Goal: Task Accomplishment & Management: Complete application form

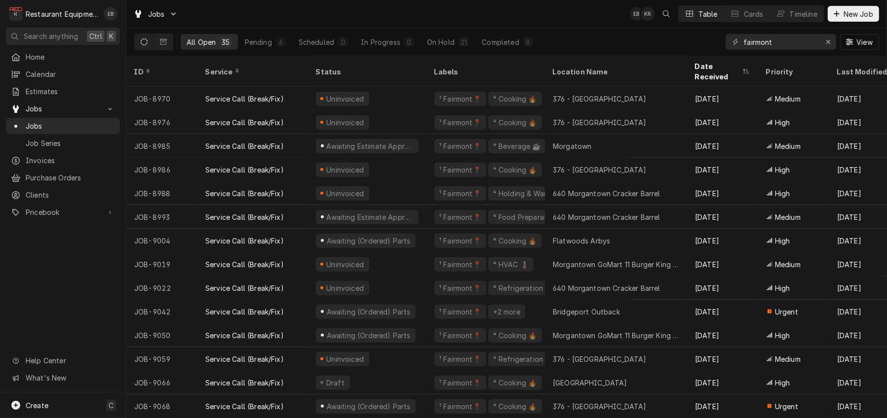
scroll to position [504, 0]
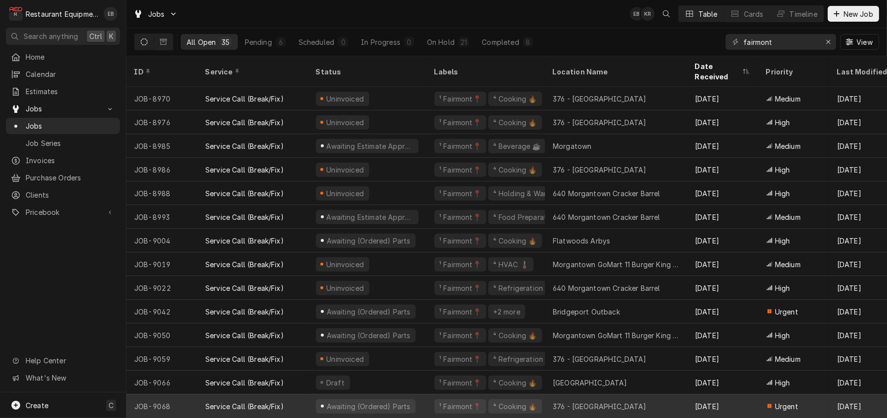
click at [434, 399] on div "¹ Fairmont📍 ⁴ Cooking 🔥" at bounding box center [485, 407] width 118 height 24
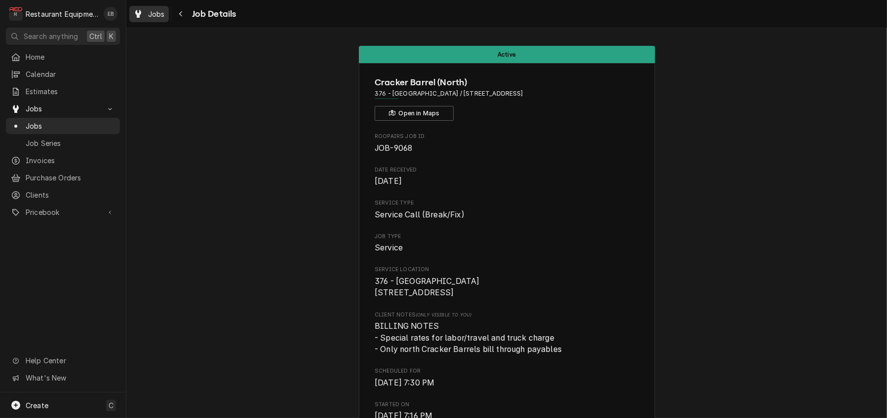
click at [141, 18] on icon "Dynamic Content Wrapper" at bounding box center [138, 14] width 6 height 8
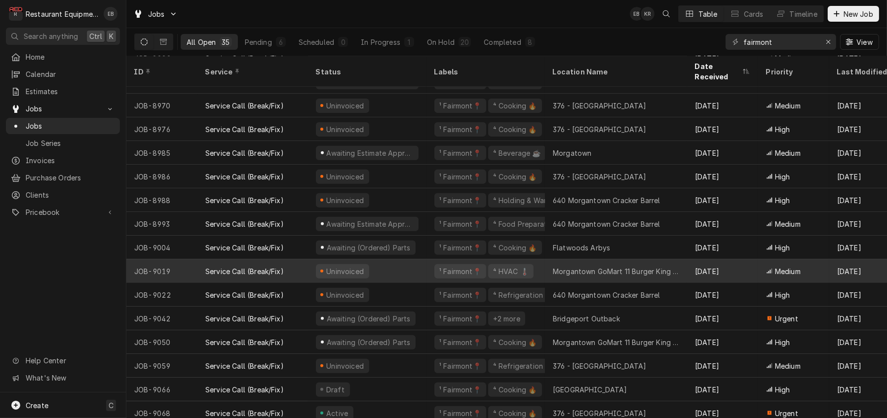
scroll to position [504, 0]
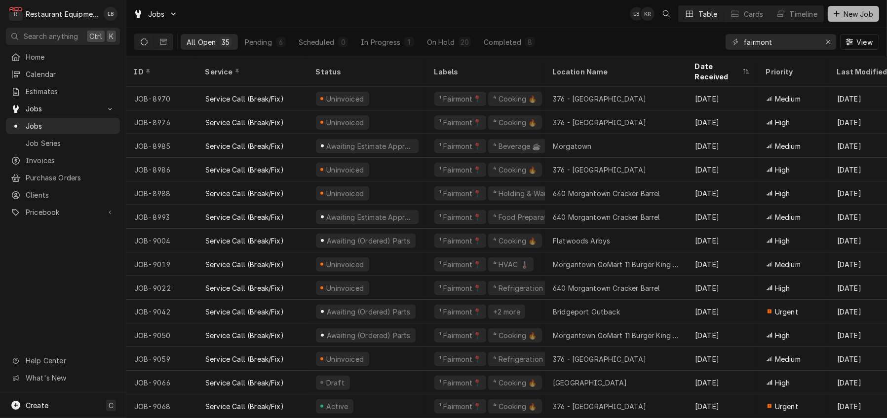
click at [857, 17] on span "New Job" at bounding box center [858, 14] width 34 height 10
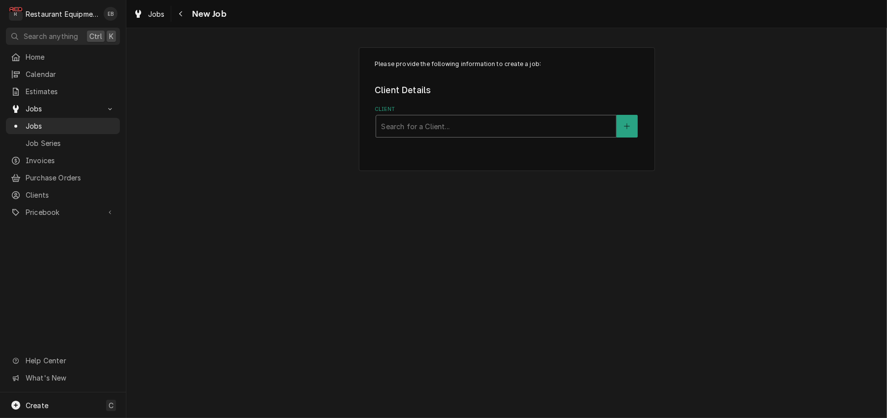
click at [452, 135] on div "Client" at bounding box center [496, 126] width 230 height 18
click at [463, 135] on div "Client" at bounding box center [496, 126] width 230 height 18
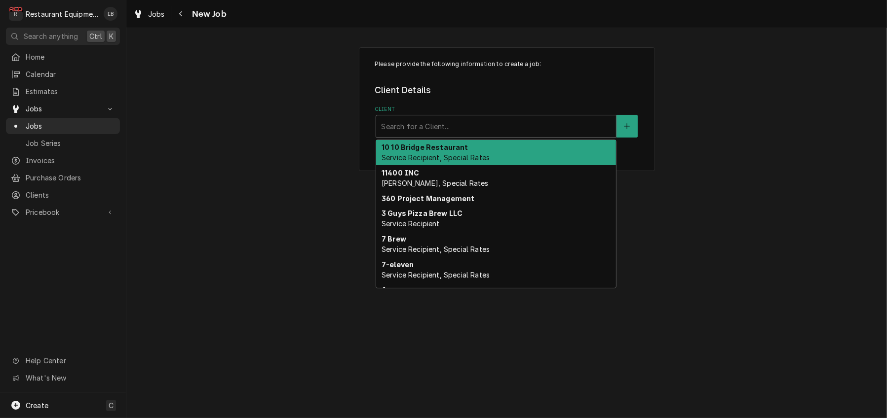
click at [462, 135] on div "Client" at bounding box center [496, 126] width 230 height 18
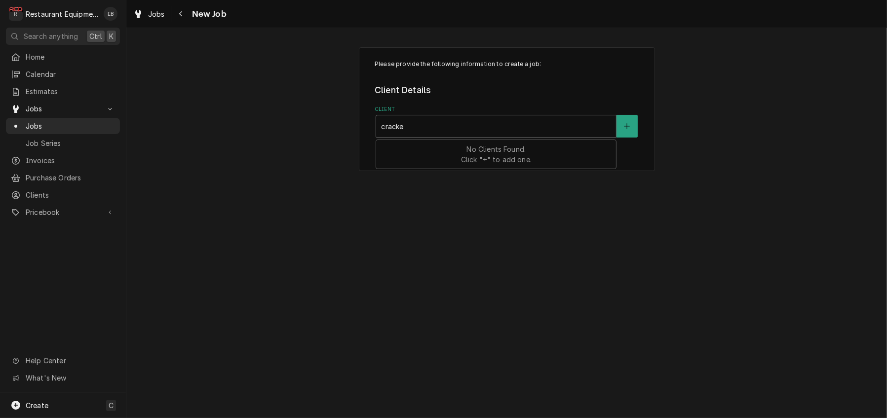
type input "cracker"
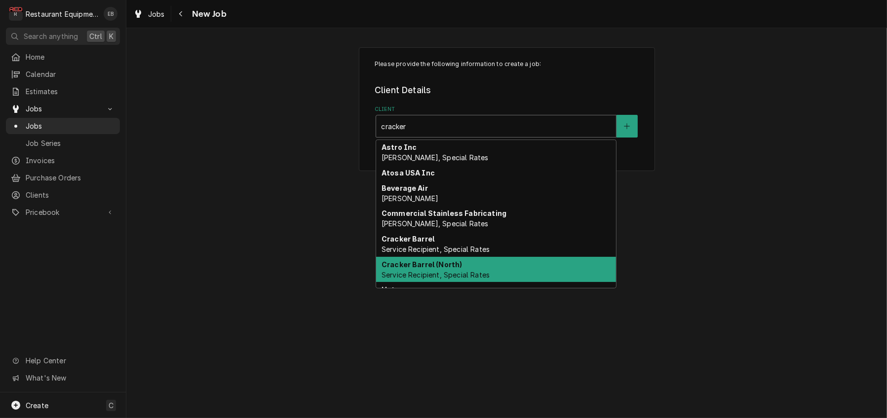
click at [423, 283] on div "Cracker Barrel (North) Service Recipient, Special Rates" at bounding box center [496, 270] width 240 height 26
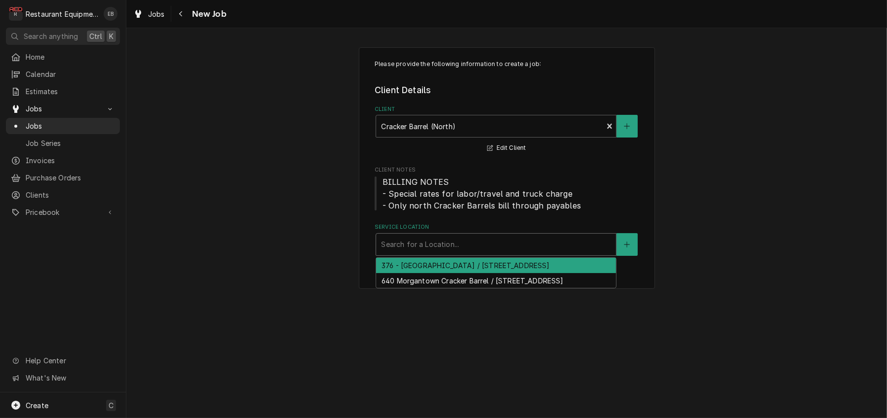
click at [428, 254] on div "Service Location" at bounding box center [496, 245] width 230 height 18
click at [423, 273] on div "376 - Fairmont / 2206 Pleasant Valley Rd, Pleasant Valley, WV 26554" at bounding box center [496, 265] width 240 height 15
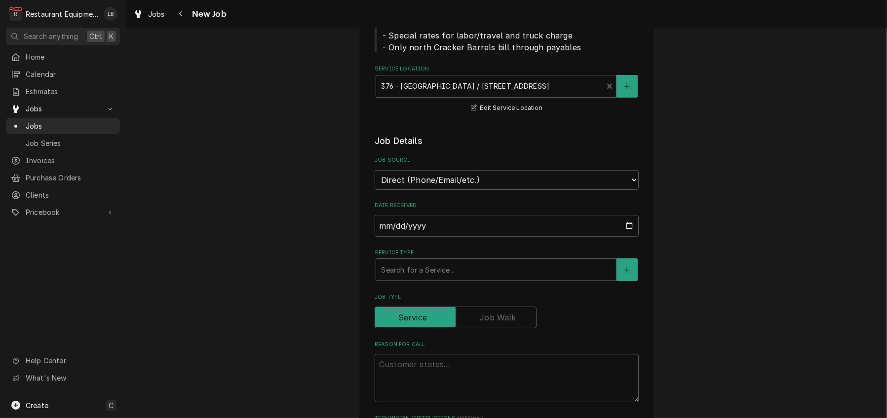
scroll to position [164, 0]
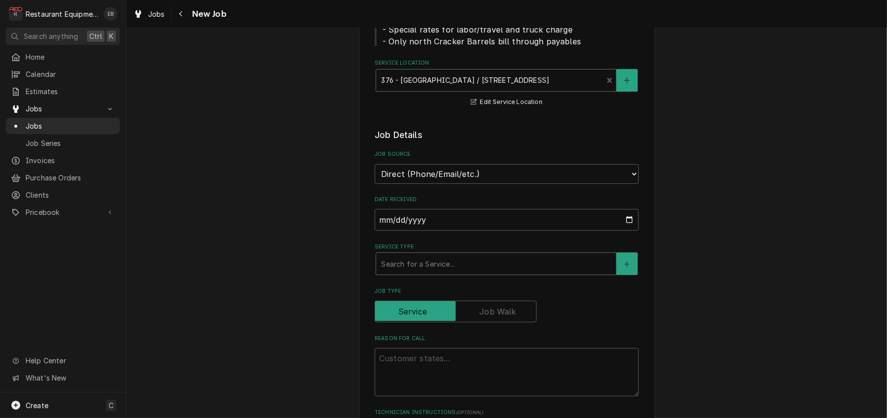
click at [442, 273] on div "Service Type" at bounding box center [496, 264] width 230 height 18
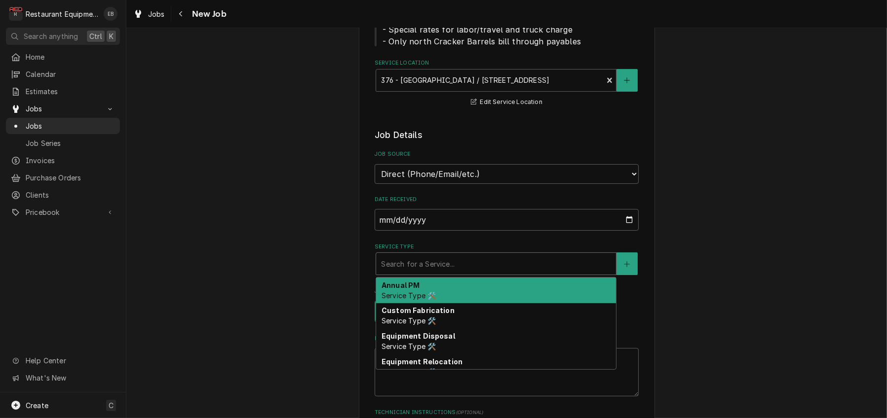
type textarea "x"
type input "b"
type textarea "x"
type input "br"
type textarea "x"
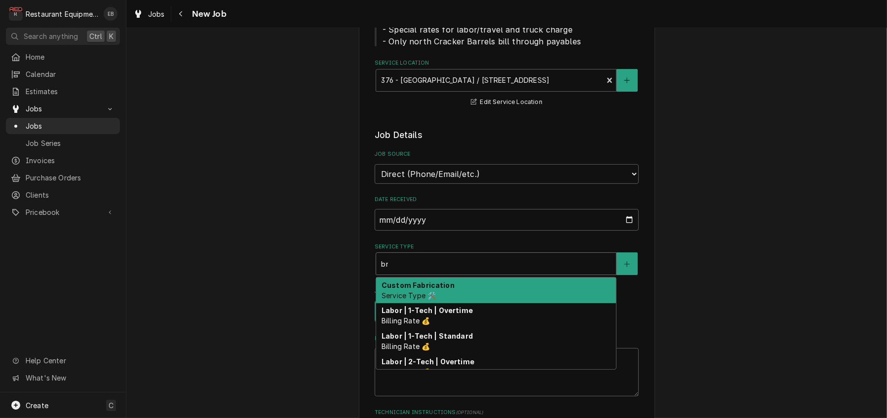
type input "bre"
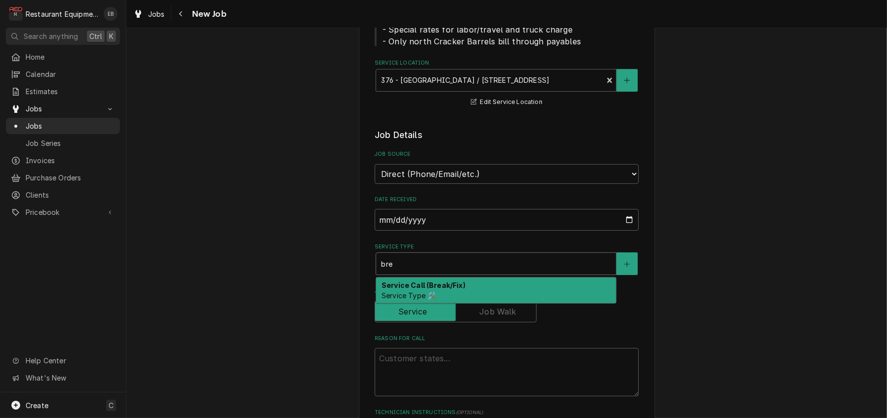
click at [449, 290] on strong "Service Call (Break/Fix)" at bounding box center [423, 285] width 84 height 8
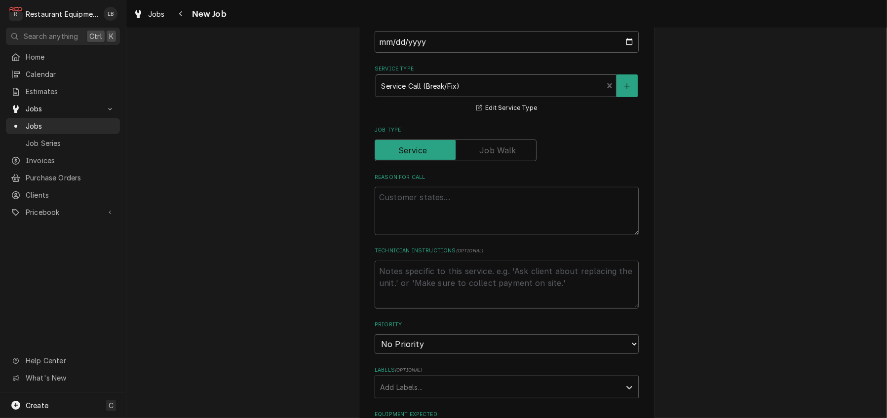
scroll to position [362, 0]
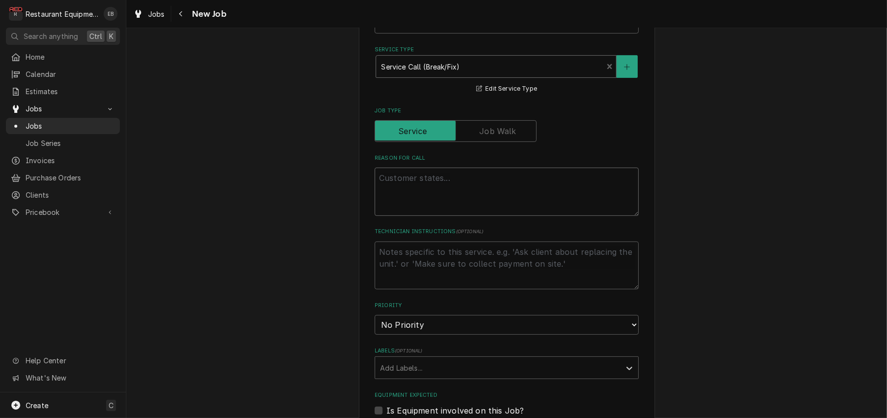
click at [414, 216] on textarea "Reason For Call" at bounding box center [506, 192] width 264 height 48
paste textarea "GRILL LINE / EXHAUST SYSTEM (FANS) / OPEN TOP FRYER HOOD / NO POWER / The Break…"
type textarea "x"
type textarea "GRILL LINE / EXHAUST SYSTEM (FANS) / OPEN TOP FRYER HOOD / NO POWER / The Break…"
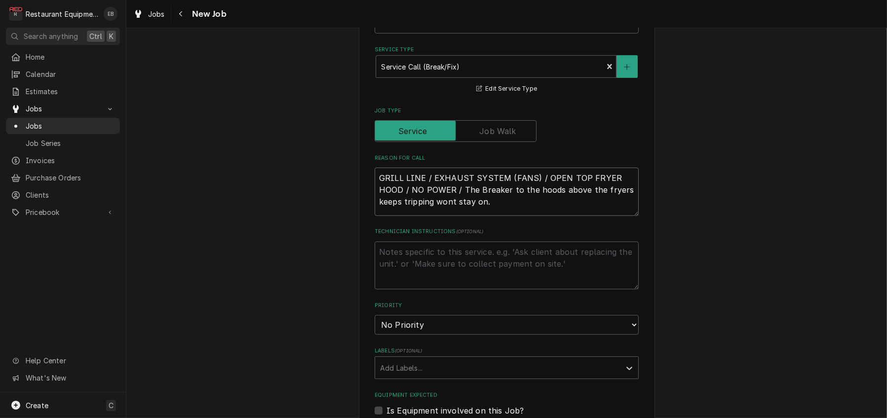
type textarea "x"
type textarea "GRILL LINE / EXHAUST SYSTEM (FANS) / OPEN TOP FRYER HOOD / NO POWER / The Break…"
type textarea "x"
type textarea "GRILL LINE / EXHAUST SYSTEM (FANS) / OPEN TOP FRYER HOOD / NO POWER / The Break…"
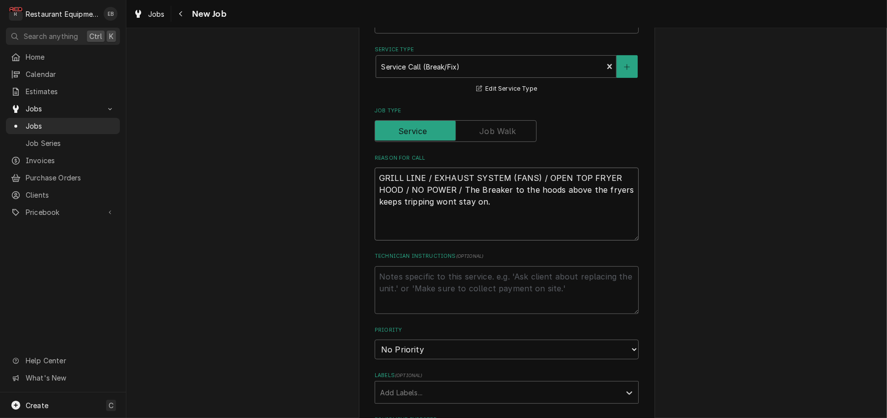
type textarea "x"
type textarea "T GRILL LINE / EXHAUST SYSTEM (FANS) / OPEN TOP FRYER HOOD / NO POWER / The Bre…"
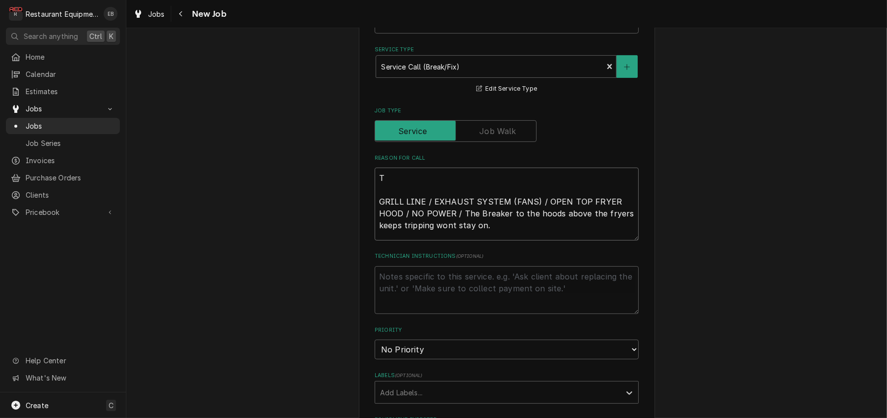
type textarea "x"
type textarea "TN GRILL LINE / EXHAUST SYSTEM (FANS) / OPEN TOP FRYER HOOD / NO POWER / The Br…"
type textarea "x"
type textarea "TN# GRILL LINE / EXHAUST SYSTEM (FANS) / OPEN TOP FRYER HOOD / NO POWER / The B…"
type textarea "x"
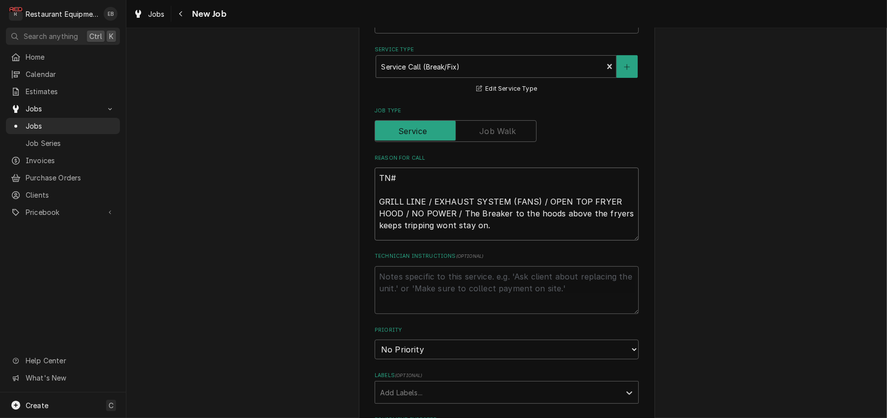
type textarea "TN# GRILL LINE / EXHAUST SYSTEM (FANS) / OPEN TOP FRYER HOOD / NO POWER / The B…"
type textarea "x"
type textarea "TN# GRILL LINE / EXHAUST SYSTEM (FANS) / OPEN TOP FRYER HOOD / NO POWER / The B…"
paste textarea "327267958"
type textarea "x"
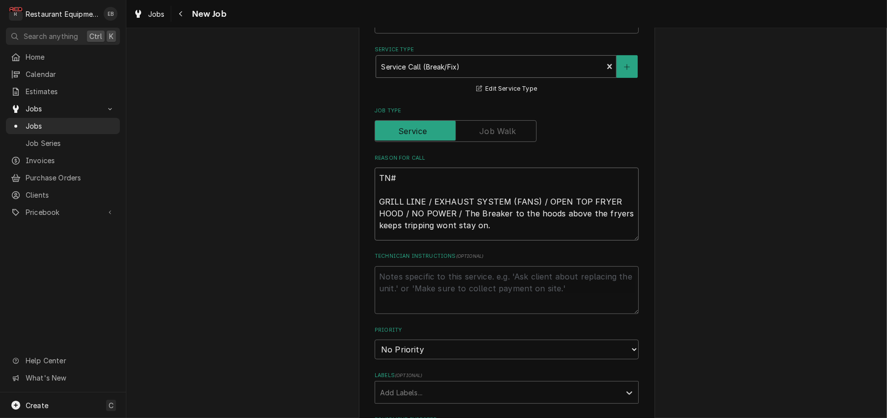
type textarea "TN# 327267958 GRILL LINE / EXHAUST SYSTEM (FANS) / OPEN TOP FRYER HOOD / NO POW…"
type textarea "x"
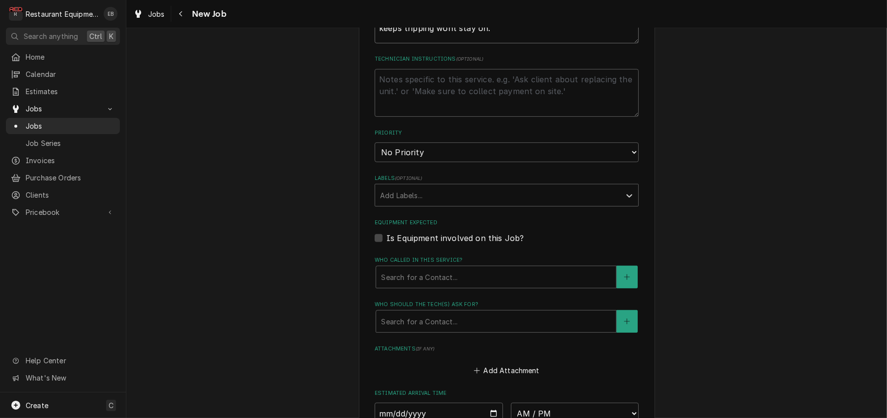
scroll to position [592, 0]
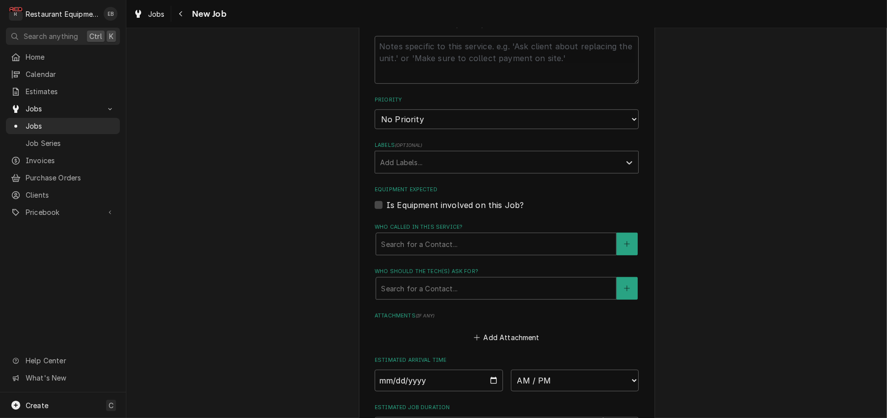
type textarea "TN# 327267958 GRILL LINE / EXHAUST SYSTEM (FANS) / OPEN TOP FRYER HOOD / NO POW…"
drag, startPoint x: 436, startPoint y: 186, endPoint x: 435, endPoint y: 193, distance: 6.6
click at [436, 129] on select "No Priority Urgent High Medium Low" at bounding box center [506, 120] width 264 height 20
select select "2"
click at [374, 129] on select "No Priority Urgent High Medium Low" at bounding box center [506, 120] width 264 height 20
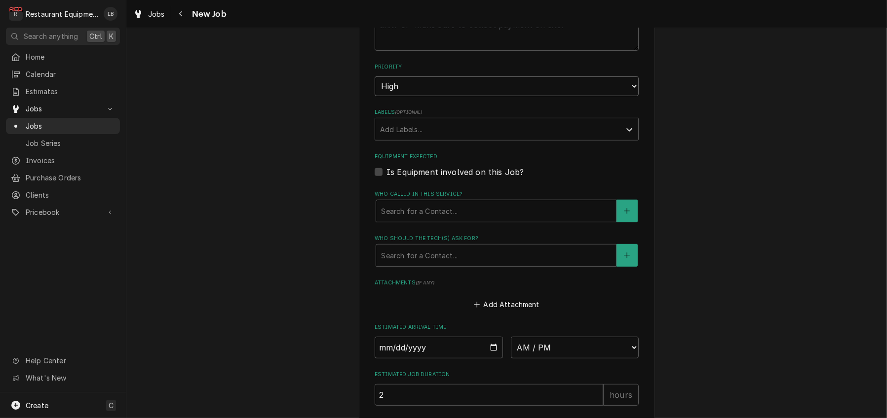
scroll to position [625, 0]
click at [453, 52] on textarea "Technician Instructions ( optional )" at bounding box center [506, 27] width 264 height 48
type textarea "x"
type textarea "N"
type textarea "x"
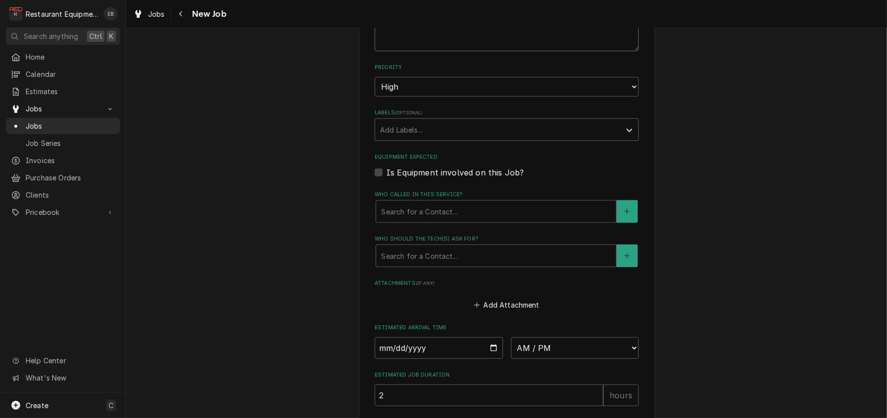
type textarea "NT"
type textarea "x"
type textarea "NTE"
type textarea "x"
type textarea "NTE"
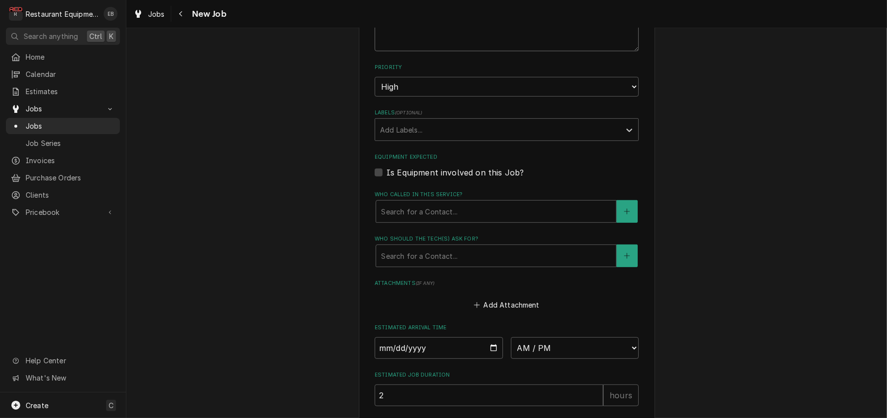
type textarea "x"
type textarea "NTE $"
type textarea "x"
type textarea "NTE $"
type textarea "x"
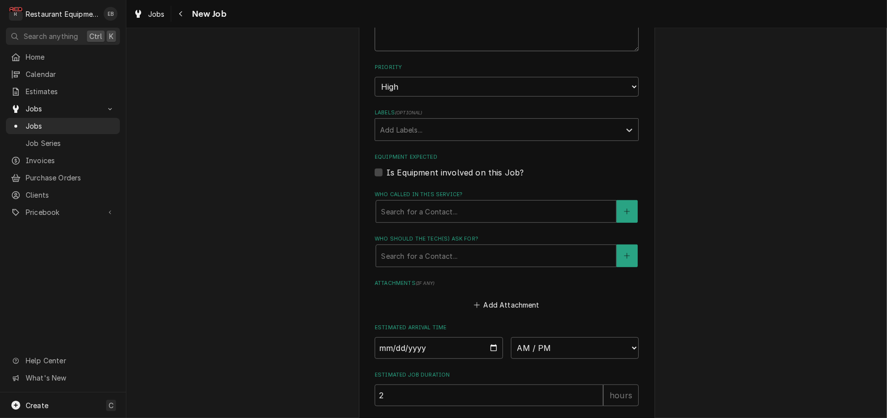
type textarea "NTE $8"
type textarea "x"
type textarea "NTE $80"
type textarea "x"
type textarea "NTE $800"
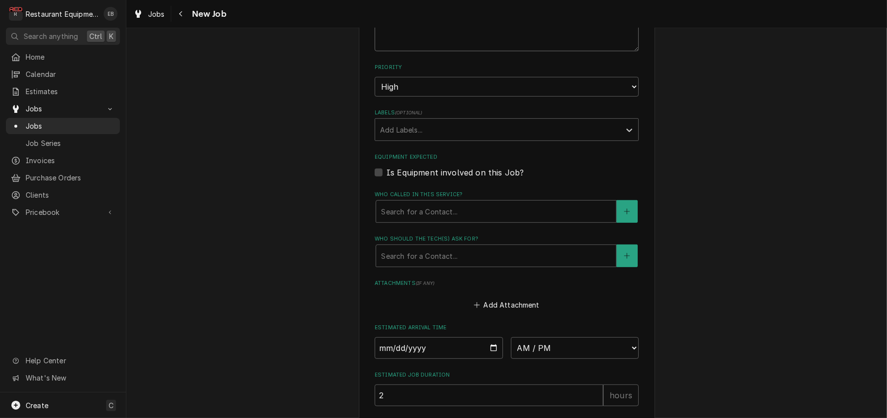
type textarea "x"
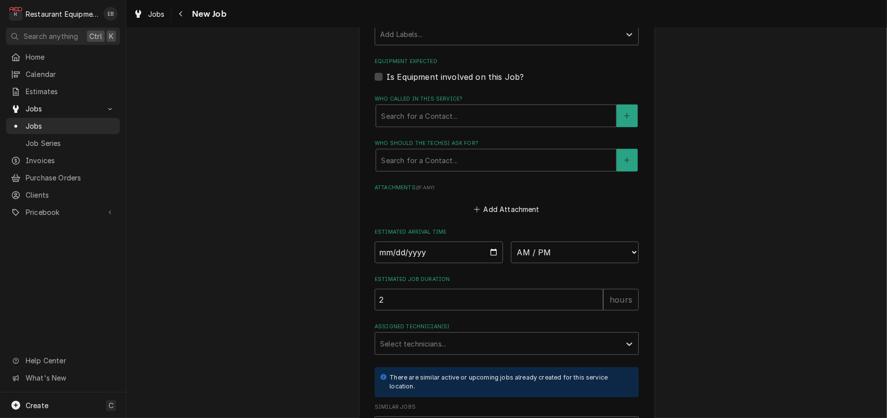
scroll to position [723, 0]
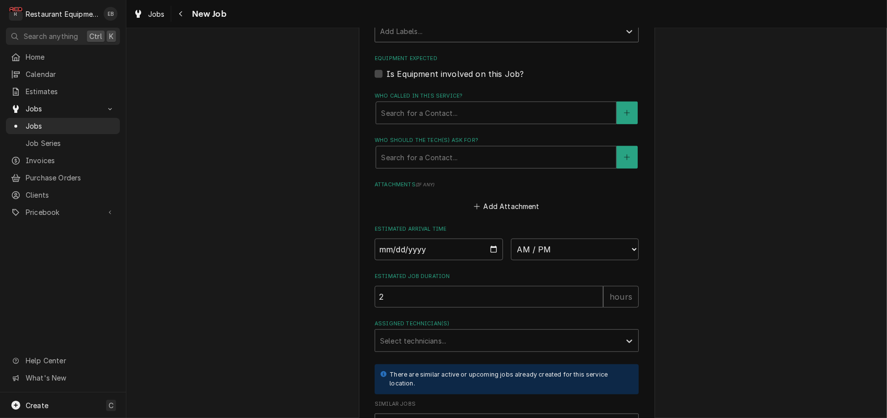
type textarea "NTE $800"
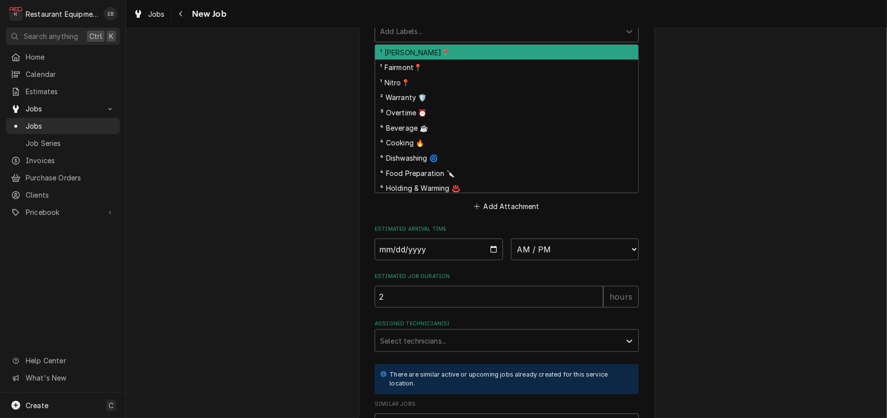
click at [440, 40] on div "Labels" at bounding box center [497, 31] width 235 height 18
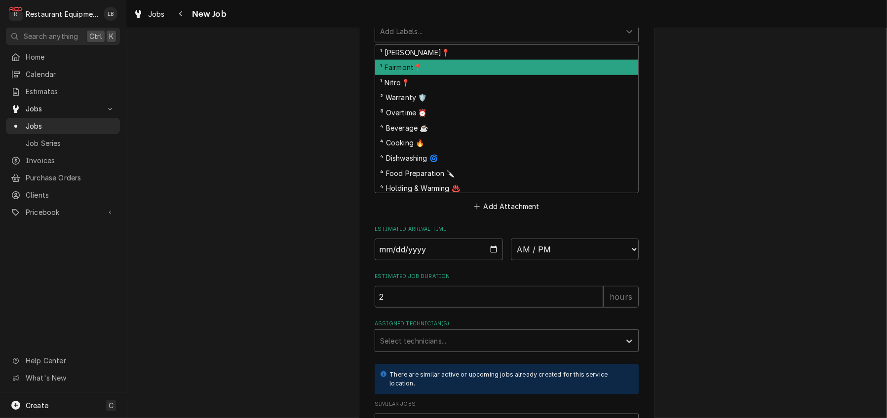
click at [435, 75] on div "¹ Fairmont📍" at bounding box center [506, 67] width 263 height 15
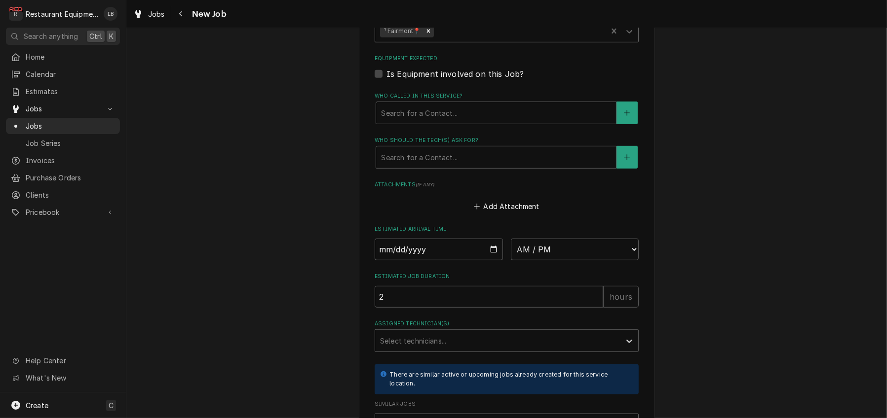
click at [465, 40] on div "Labels" at bounding box center [518, 31] width 167 height 18
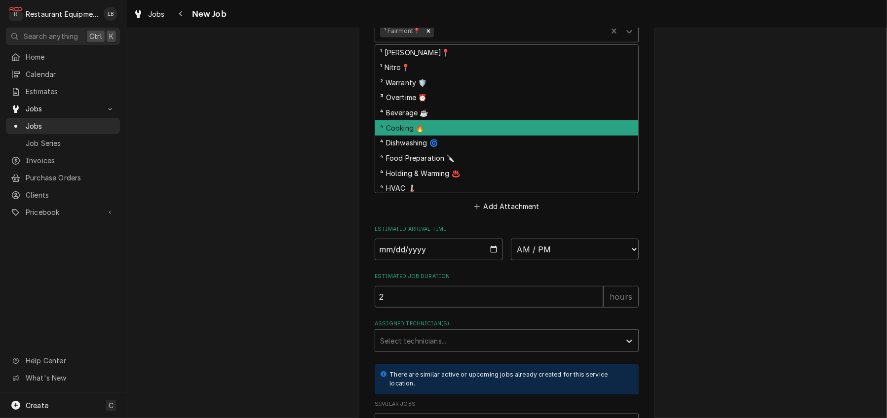
click at [443, 136] on div "⁴ Cooking 🔥" at bounding box center [506, 127] width 263 height 15
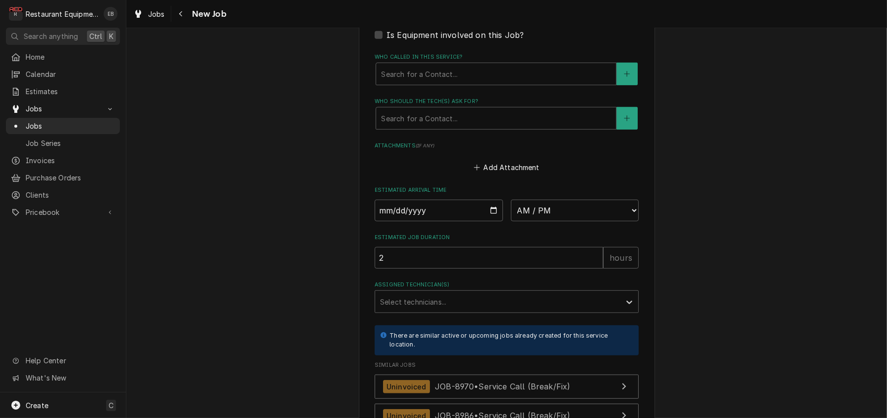
scroll to position [789, 0]
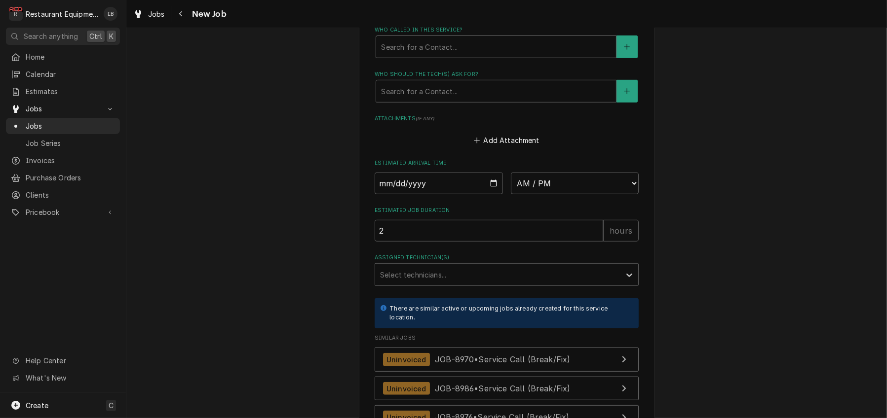
click at [441, 56] on div "Who called in this service?" at bounding box center [496, 47] width 230 height 18
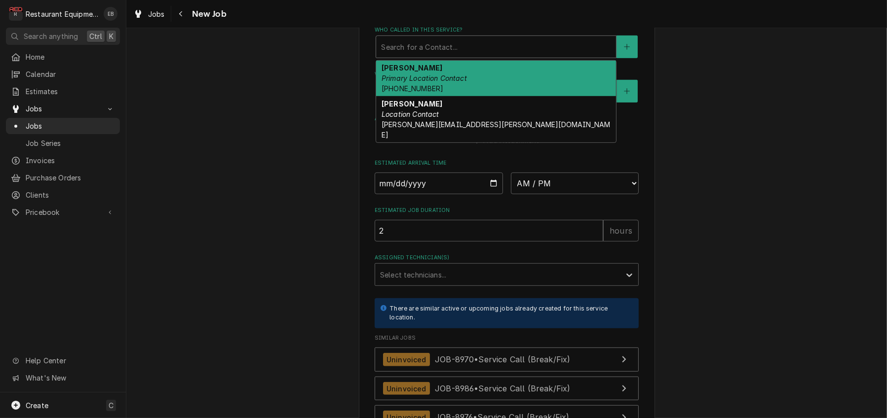
drag, startPoint x: 434, startPoint y: 173, endPoint x: 434, endPoint y: 185, distance: 11.8
click at [434, 97] on div "Christy Primary Location Contact (304) 363-2884" at bounding box center [496, 79] width 240 height 36
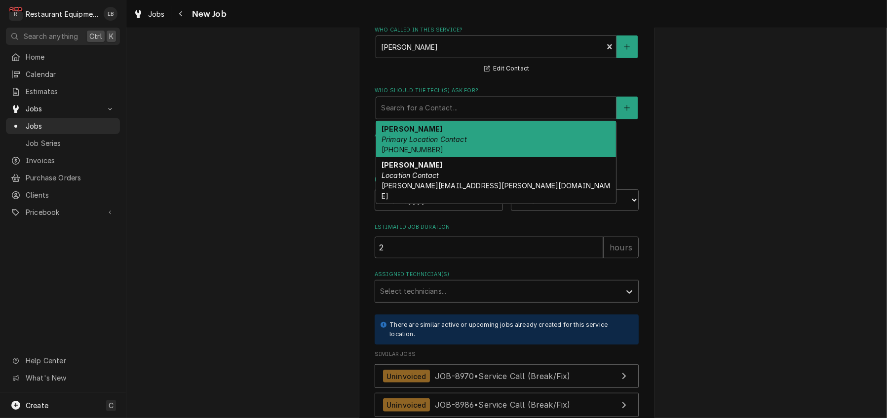
click at [439, 117] on div "Who should the tech(s) ask for?" at bounding box center [496, 108] width 230 height 18
click at [451, 157] on div "Christy Primary Location Contact (304) 363-2884" at bounding box center [496, 139] width 240 height 36
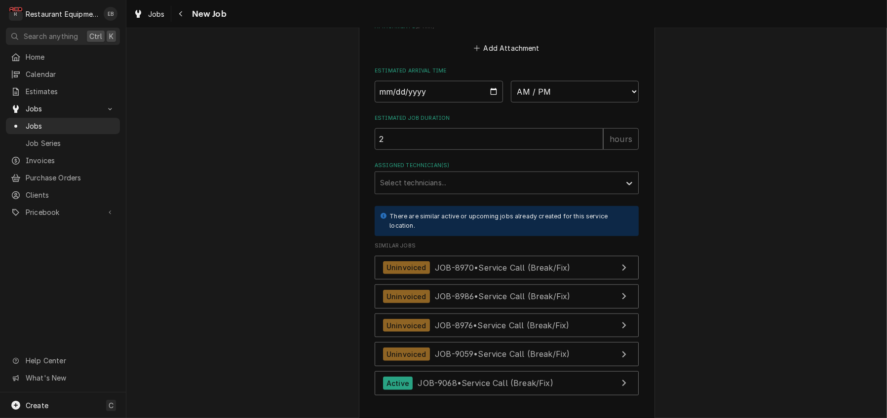
scroll to position [921, 0]
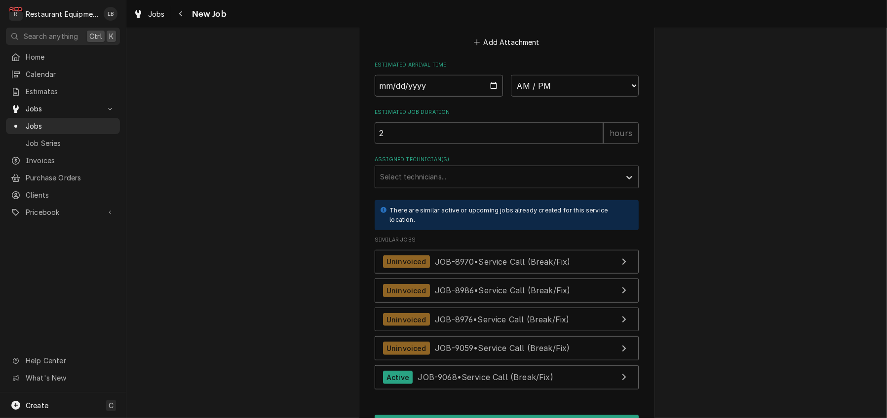
click at [494, 97] on input "Date" at bounding box center [438, 86] width 128 height 22
type textarea "x"
type input "2025-09-30"
type textarea "x"
click at [571, 97] on select "AM / PM 6:00 AM 6:15 AM 6:30 AM 6:45 AM 7:00 AM 7:15 AM 7:30 AM 7:45 AM 8:00 AM…" at bounding box center [575, 86] width 128 height 22
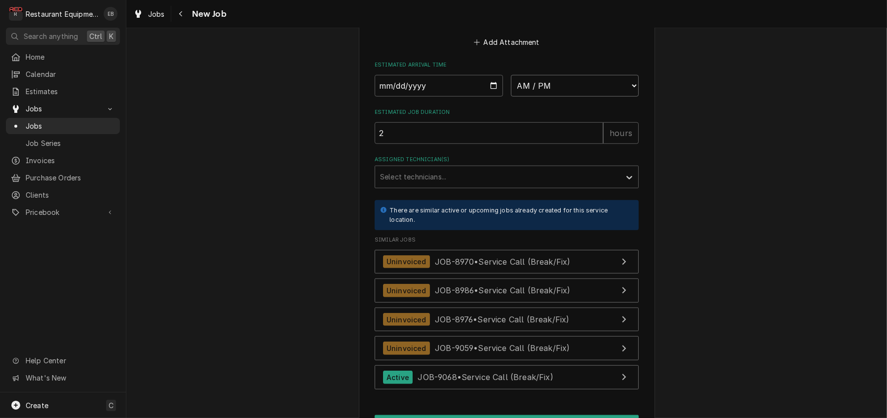
select select "21:00:00"
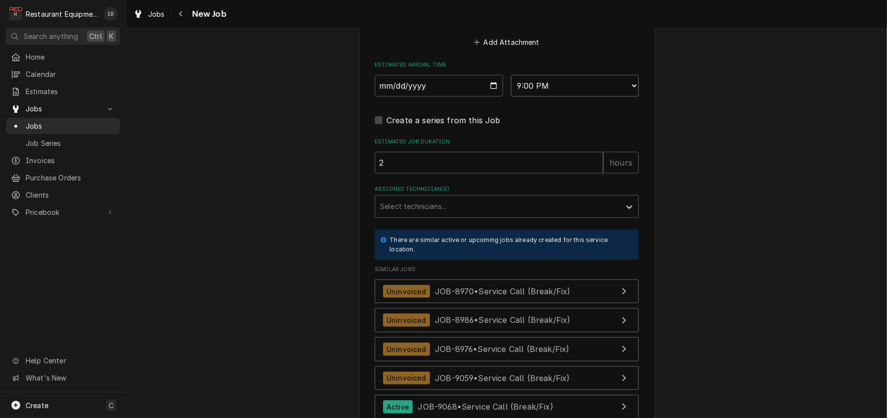
type textarea "x"
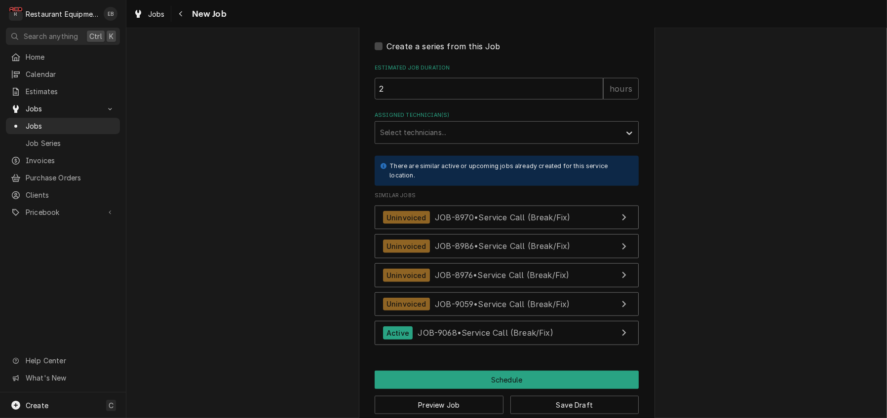
scroll to position [1019, 0]
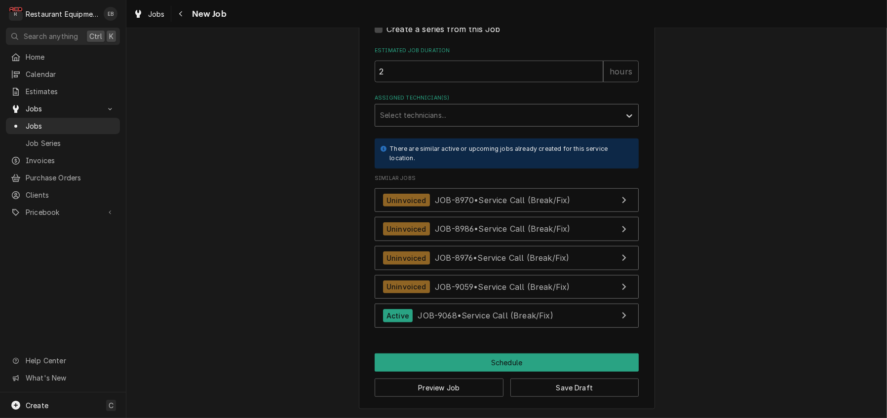
click at [468, 124] on div "Assigned Technician(s)" at bounding box center [497, 116] width 235 height 18
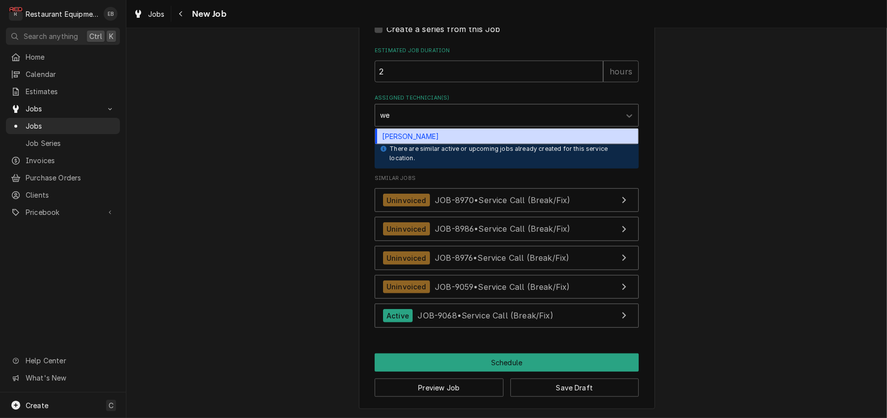
type input "wes"
click at [454, 144] on div "Wesley Fisher" at bounding box center [506, 136] width 263 height 15
type textarea "x"
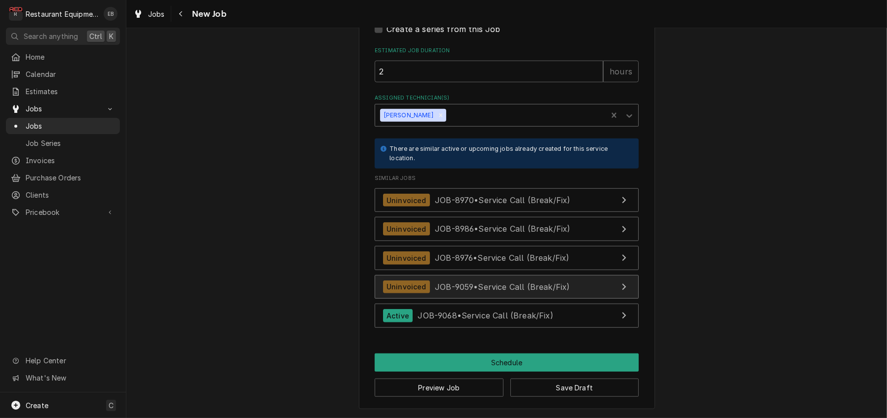
scroll to position [1160, 0]
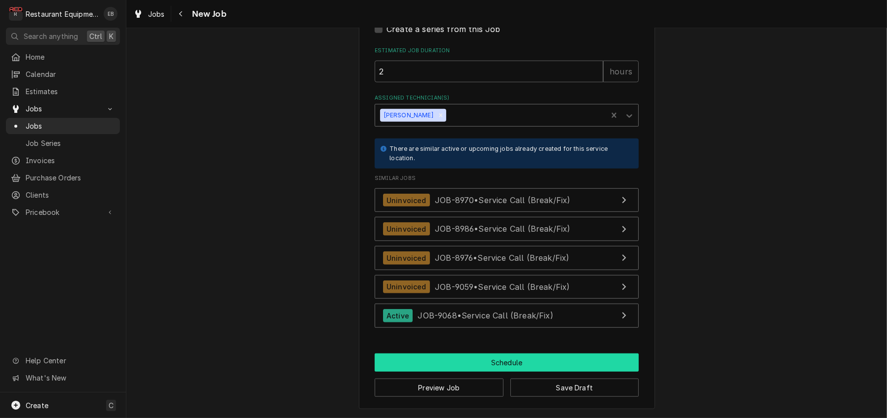
click at [463, 356] on button "Schedule" at bounding box center [506, 363] width 264 height 18
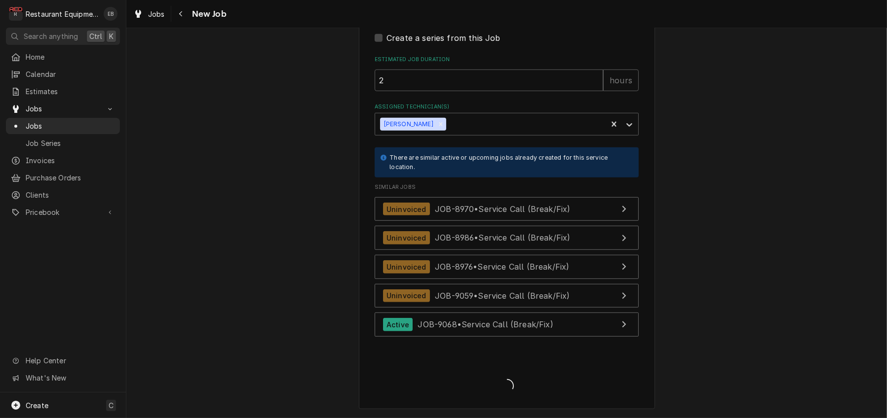
scroll to position [1150, 0]
type textarea "x"
